Goal: Task Accomplishment & Management: Manage account settings

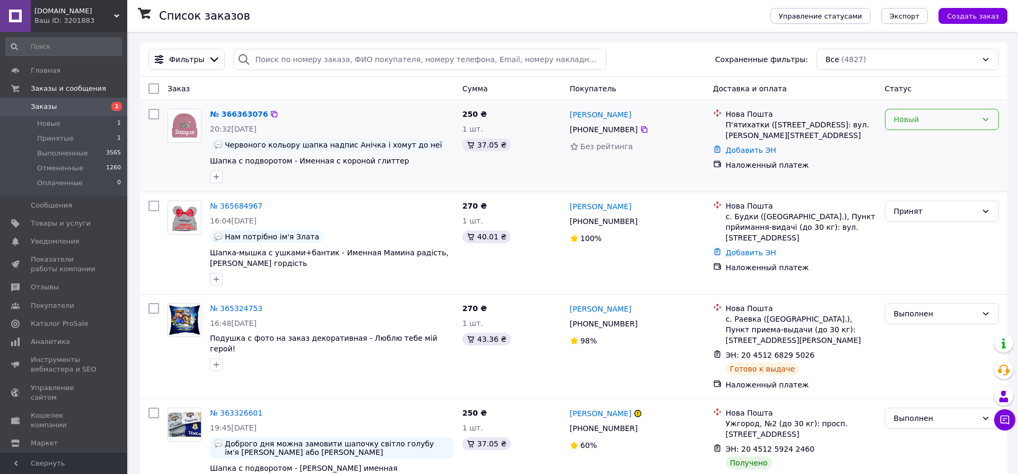
click at [947, 116] on div "Новый" at bounding box center [935, 120] width 83 height 12
click at [928, 142] on li "Принят" at bounding box center [942, 142] width 113 height 19
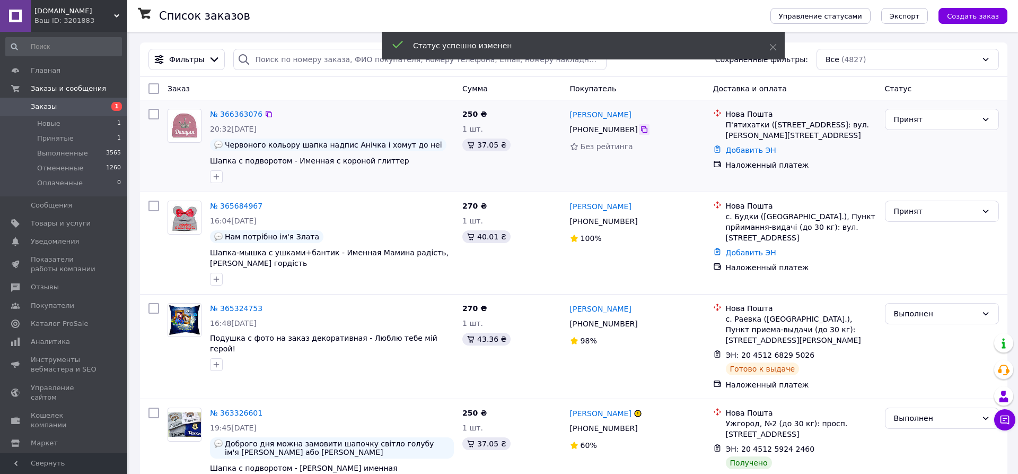
click at [640, 135] on div at bounding box center [644, 129] width 11 height 11
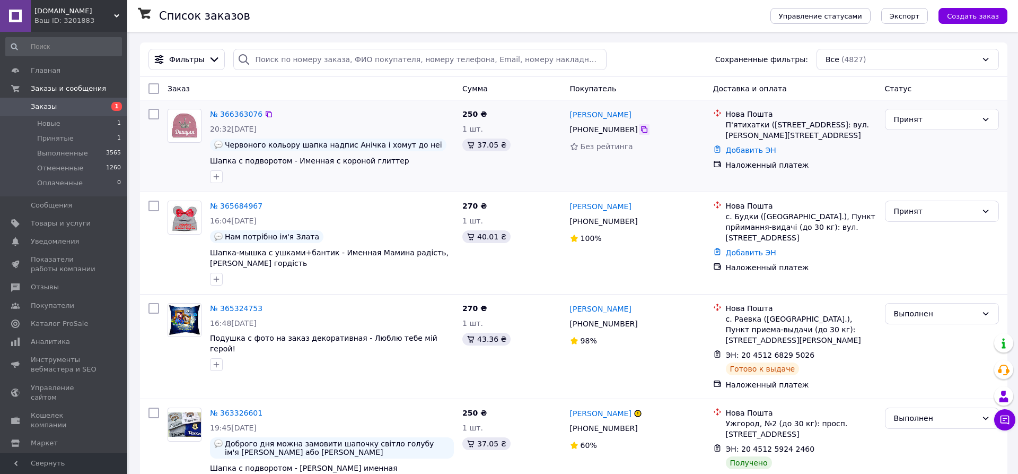
click at [641, 133] on icon at bounding box center [644, 129] width 6 height 6
click at [246, 115] on link "№ 366363076" at bounding box center [236, 114] width 53 height 8
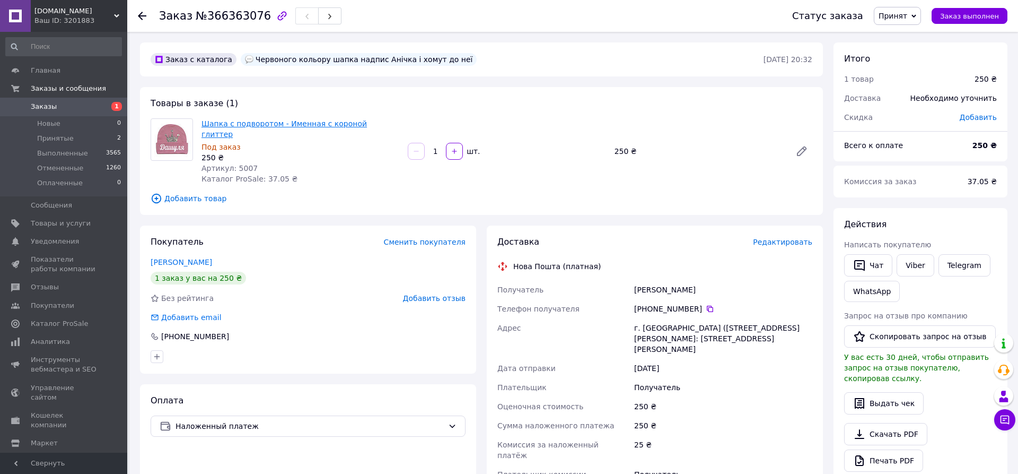
click at [359, 124] on link "Шапка с подворотом - Именная с короной глиттер" at bounding box center [285, 128] width 166 height 19
click at [64, 107] on span "Заказы" at bounding box center [64, 107] width 67 height 10
